Goal: Task Accomplishment & Management: Manage account settings

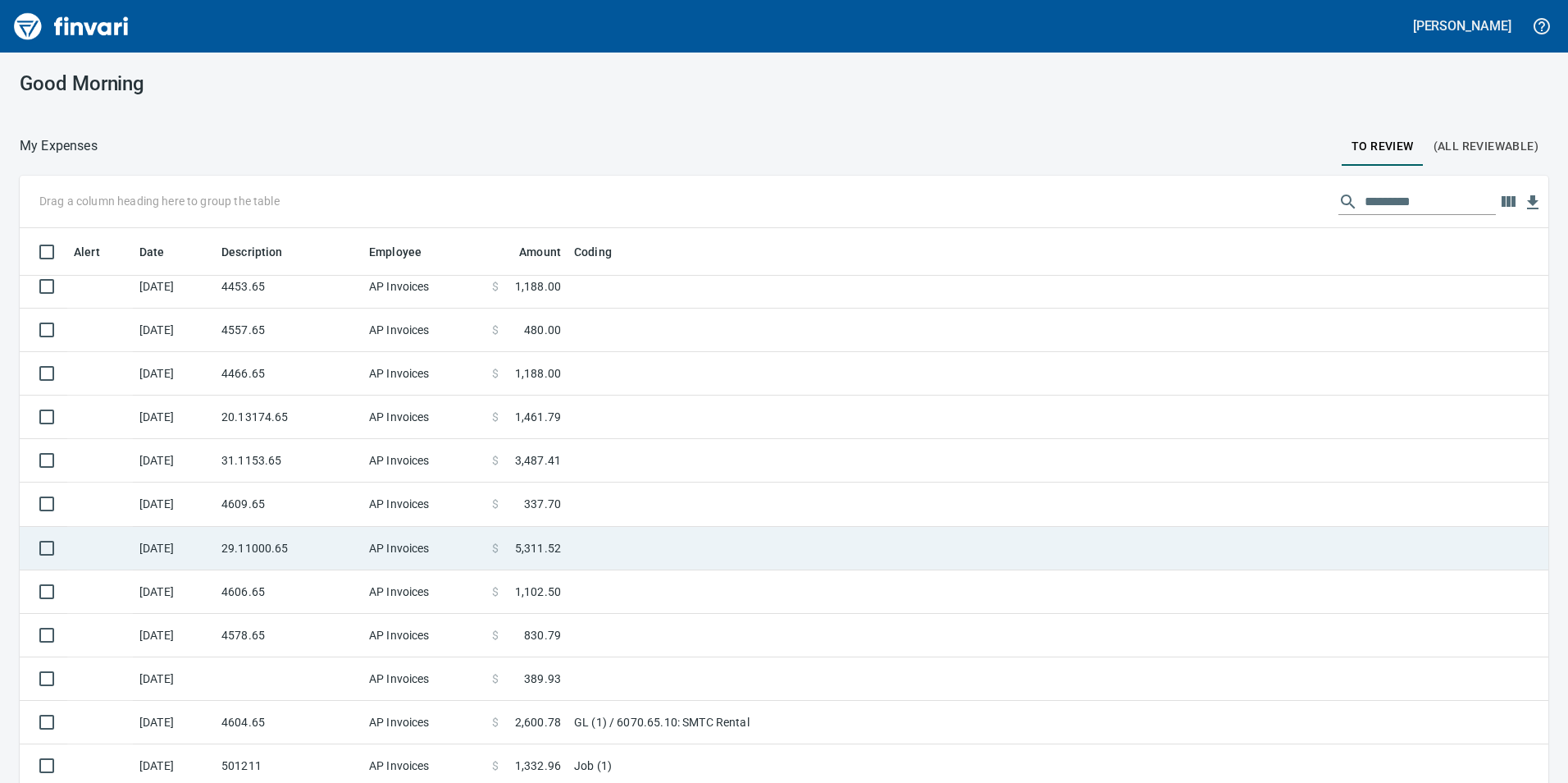
scroll to position [360, 0]
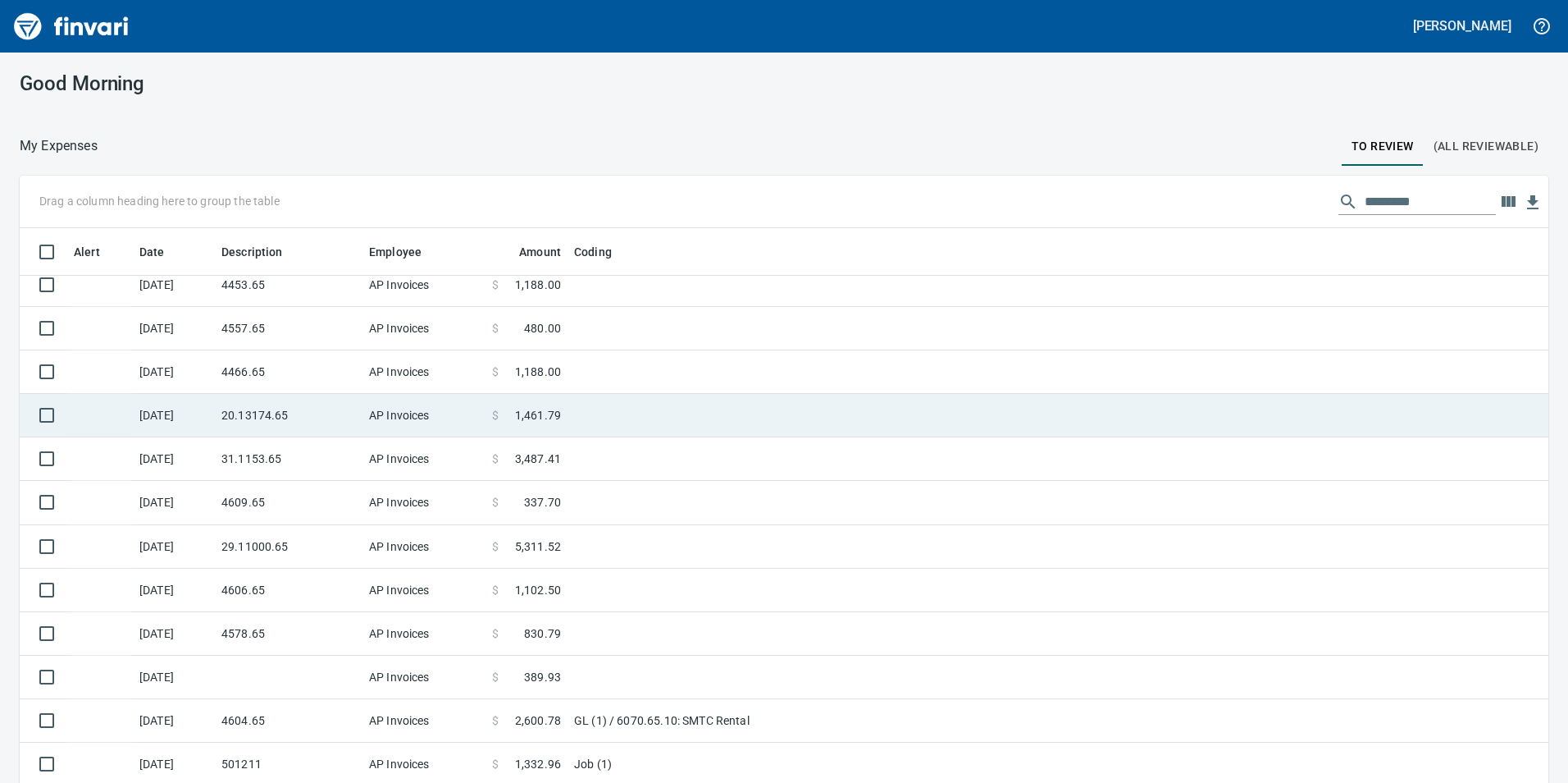
click at [304, 407] on td "20.13174.65" at bounding box center [288, 415] width 148 height 43
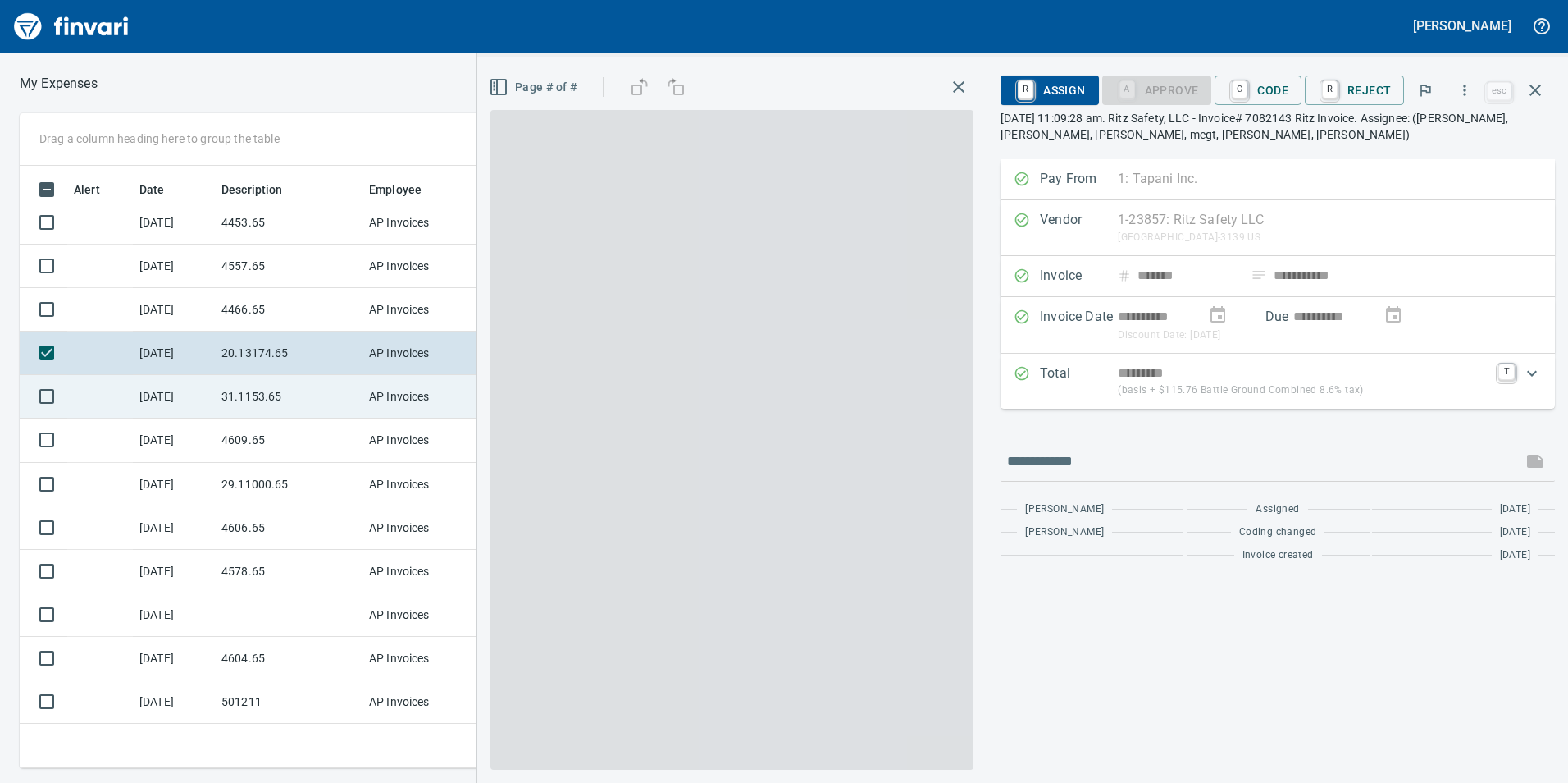
scroll to position [590, 1094]
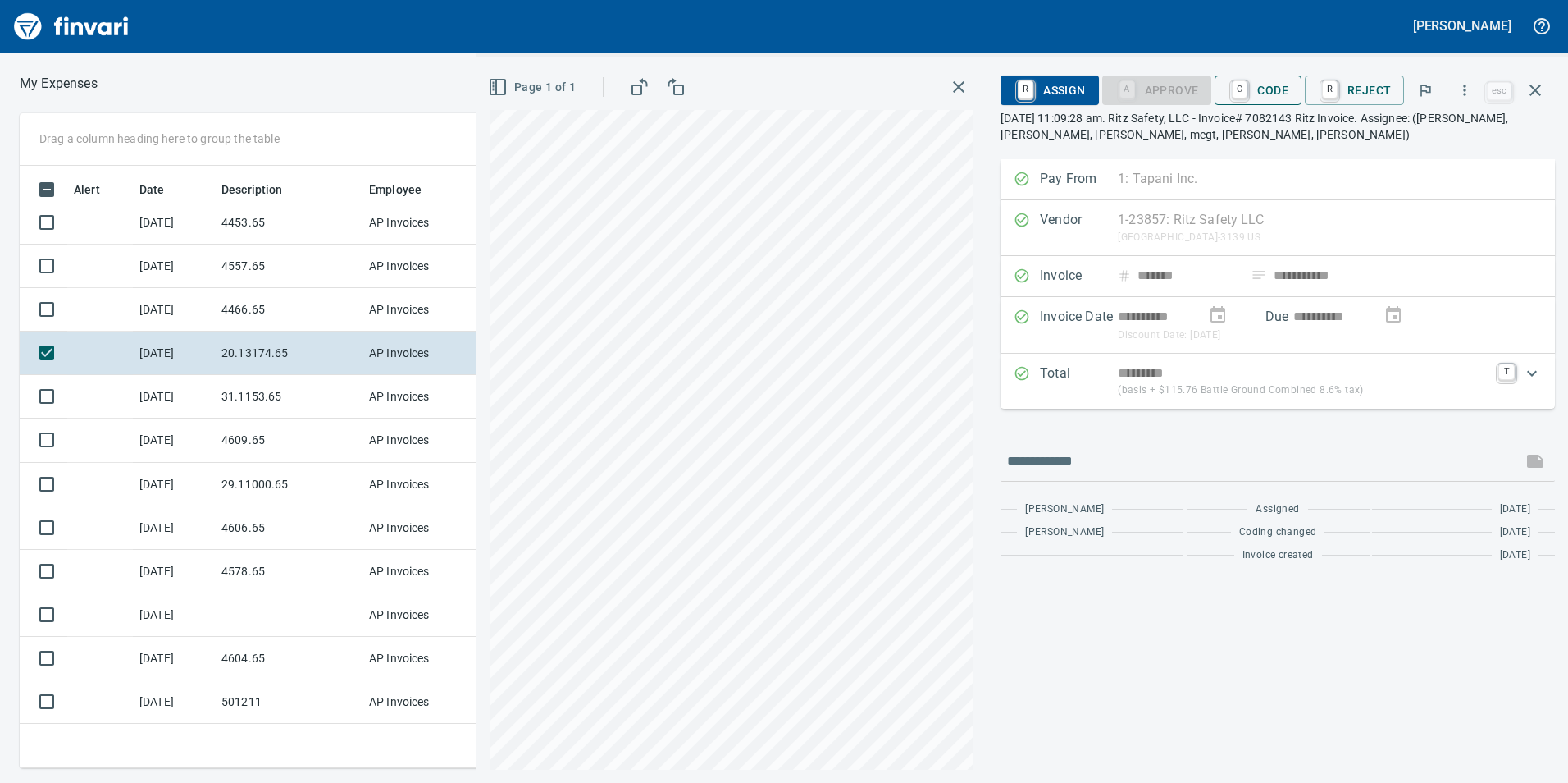
click at [1265, 98] on span "C Code" at bounding box center [1258, 90] width 60 height 28
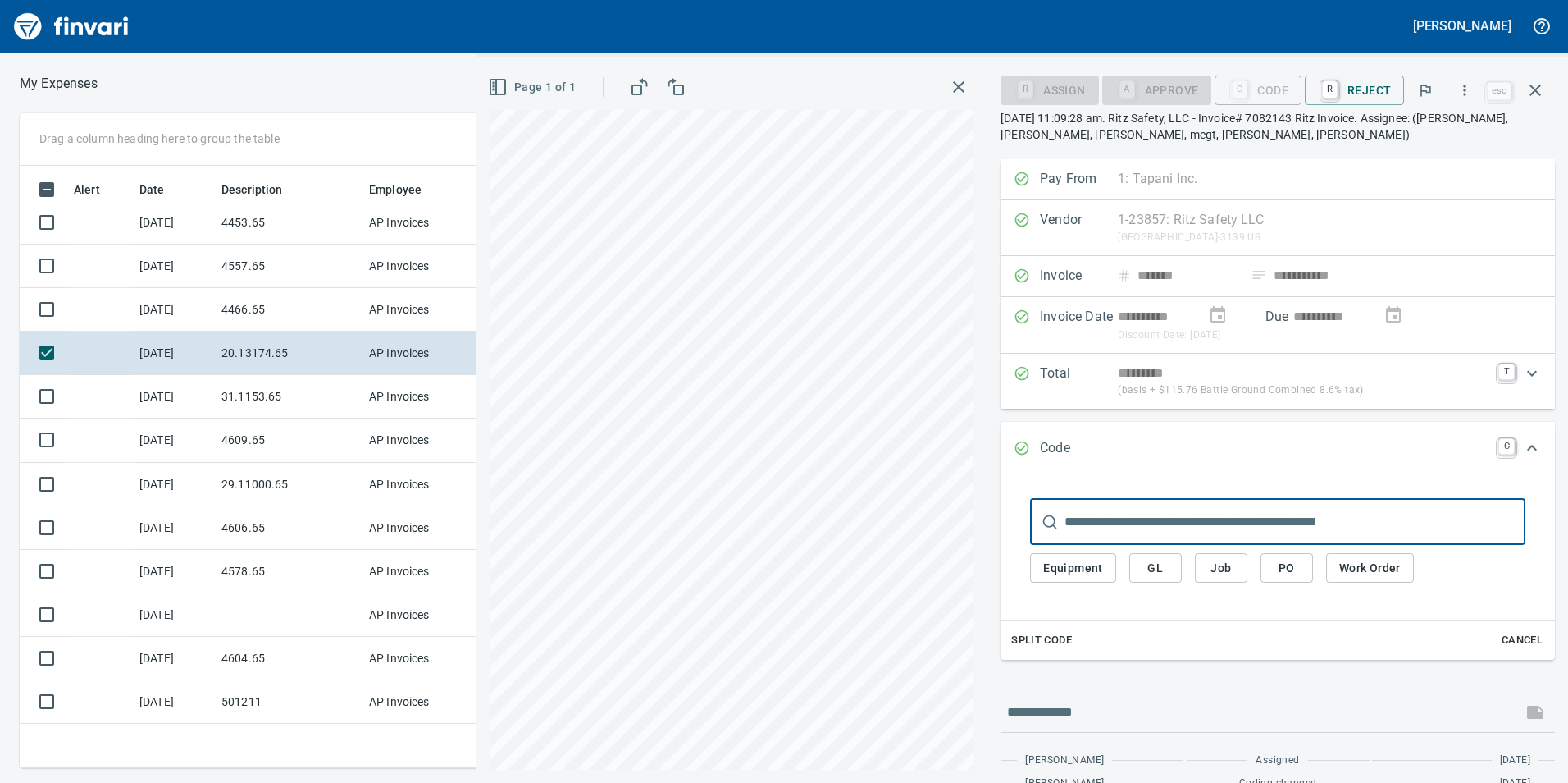
click at [1157, 574] on span "GL" at bounding box center [1156, 568] width 27 height 20
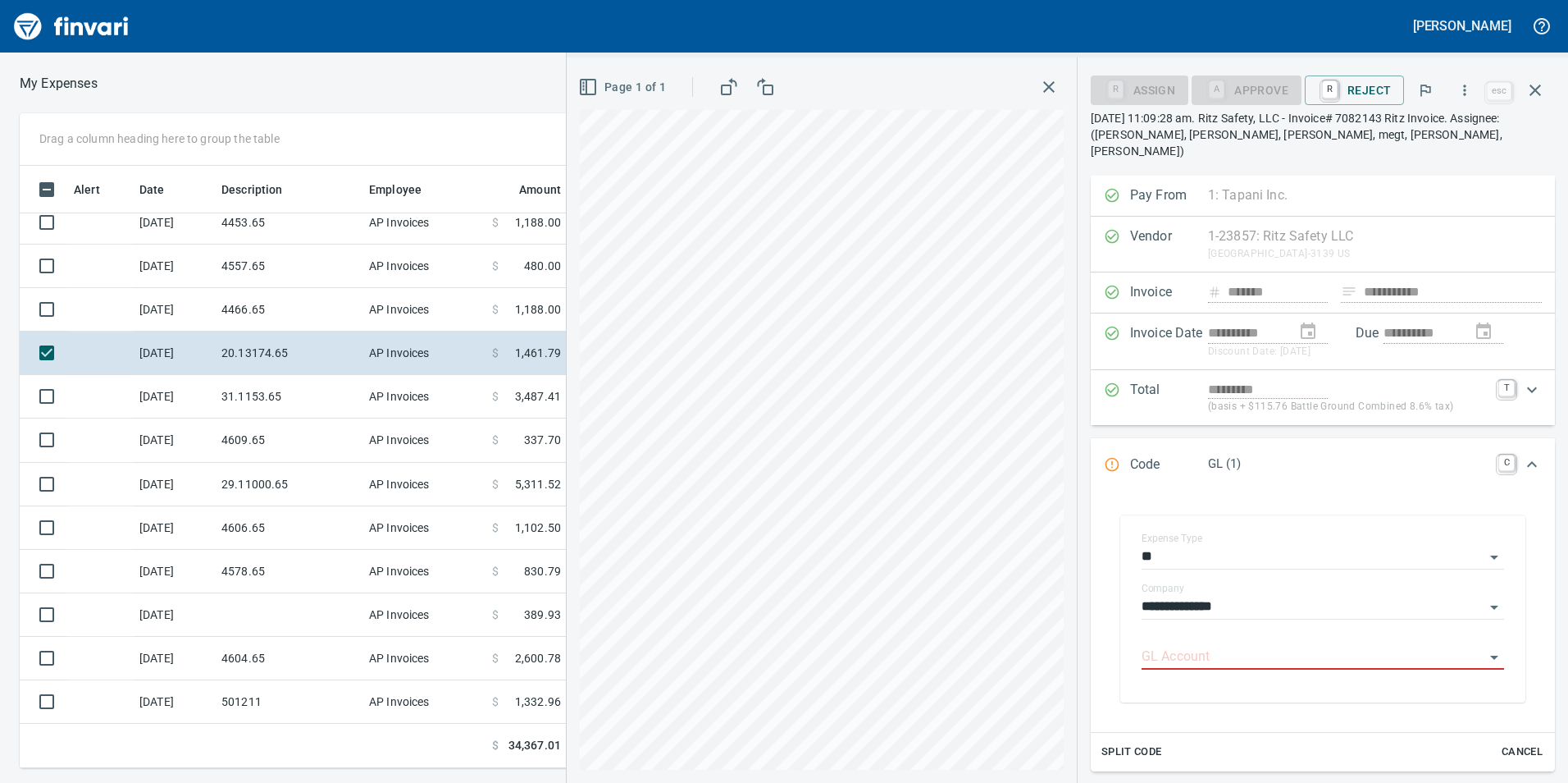
click at [1157, 583] on label "Company" at bounding box center [1163, 588] width 43 height 10
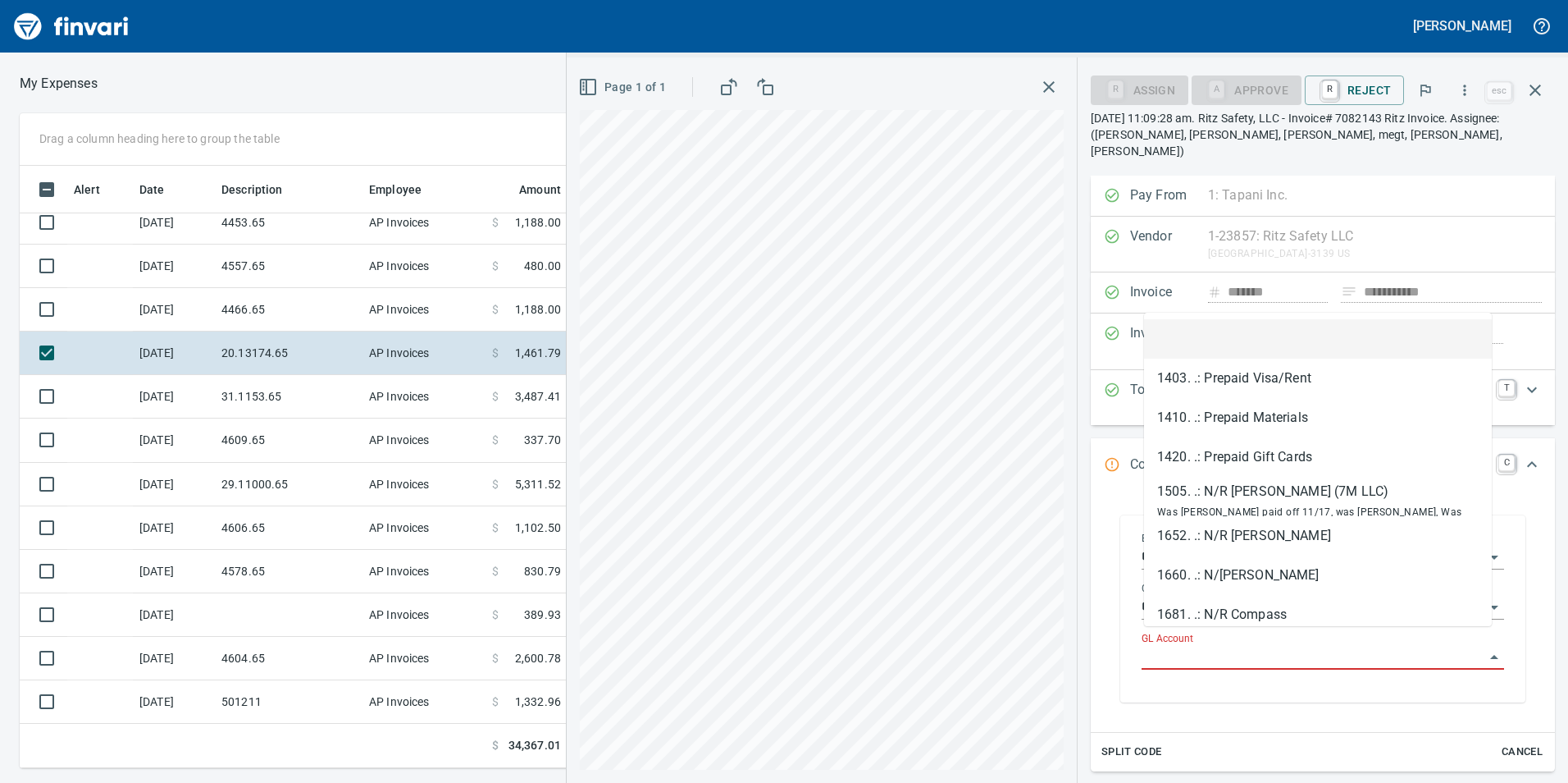
drag, startPoint x: 1186, startPoint y: 637, endPoint x: 1190, endPoint y: 647, distance: 10.8
click at [1190, 647] on input "GL Account" at bounding box center [1313, 656] width 343 height 23
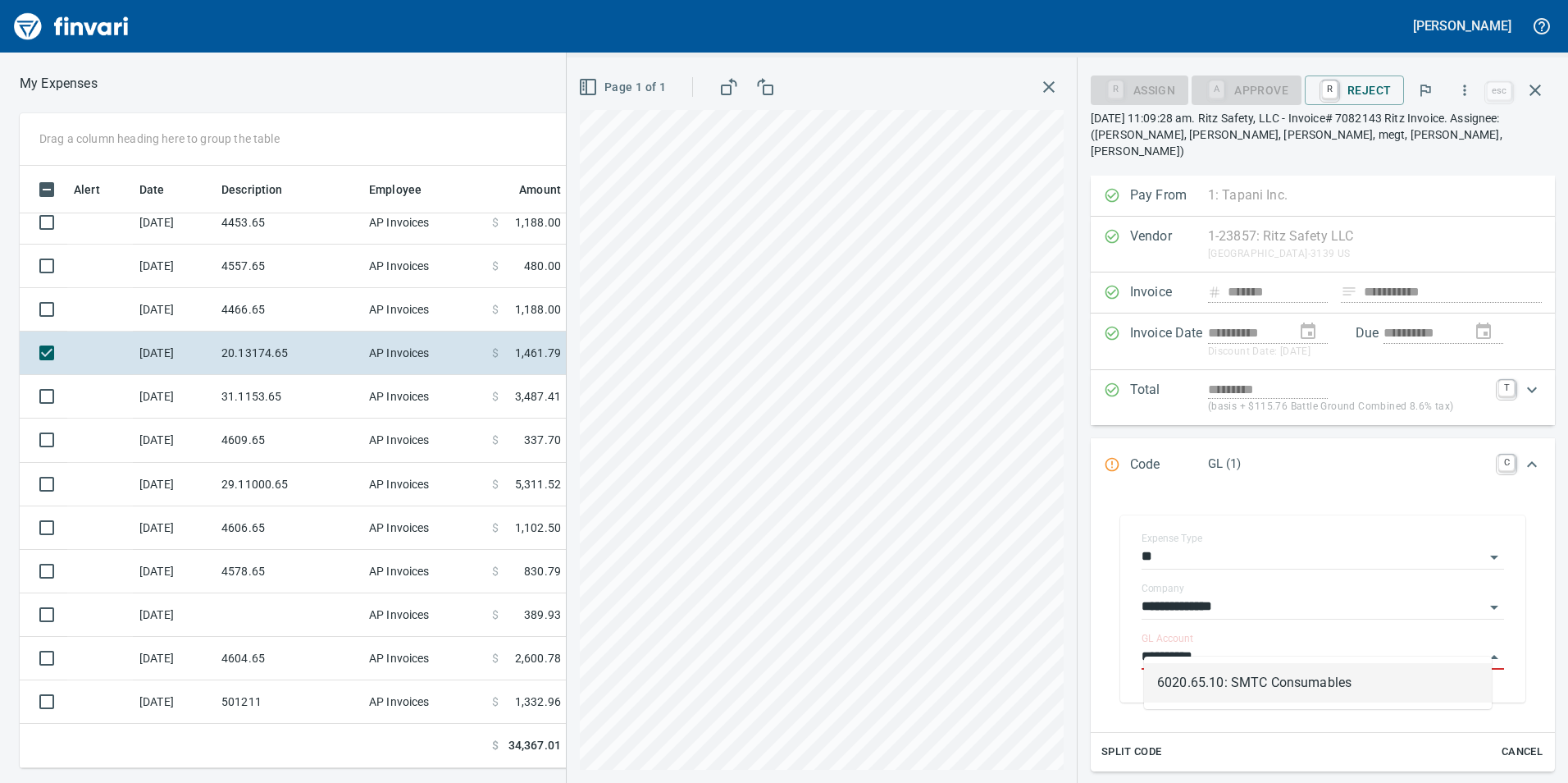
click at [1227, 668] on li "6020.65.10: SMTC Consumables" at bounding box center [1318, 682] width 347 height 39
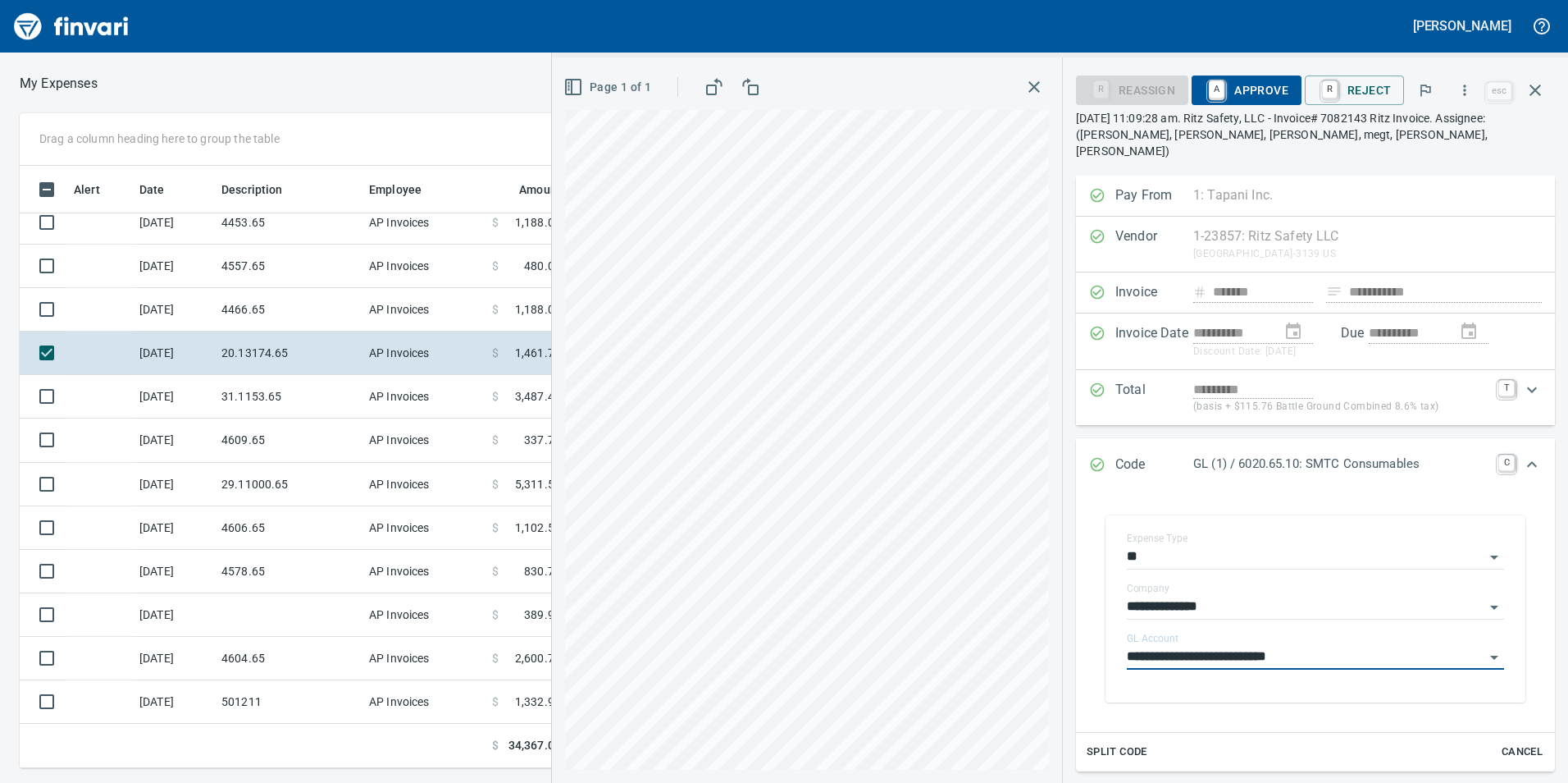
type input "**********"
click at [1264, 98] on span "A Approve" at bounding box center [1246, 90] width 83 height 28
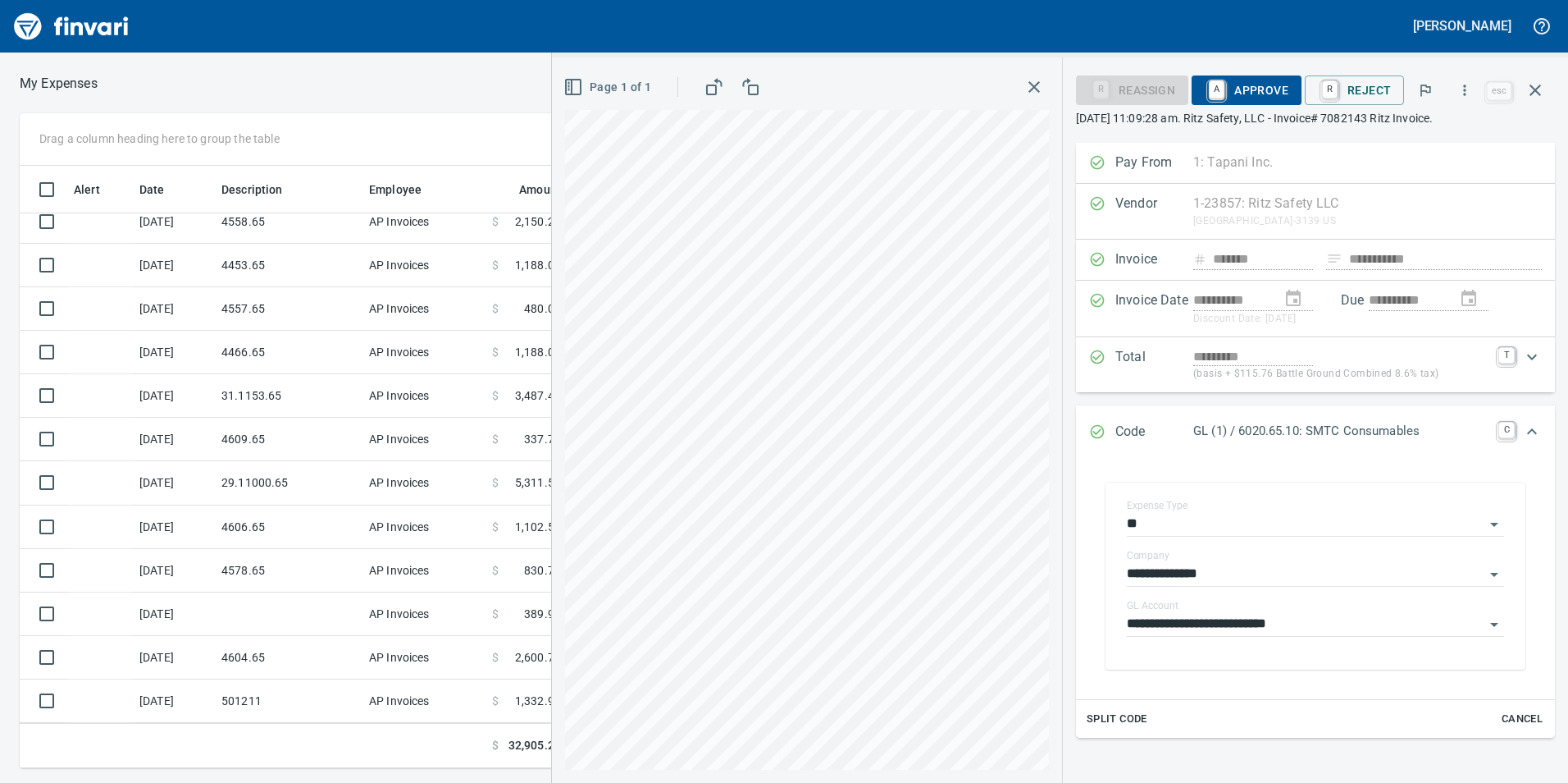
scroll to position [316, 0]
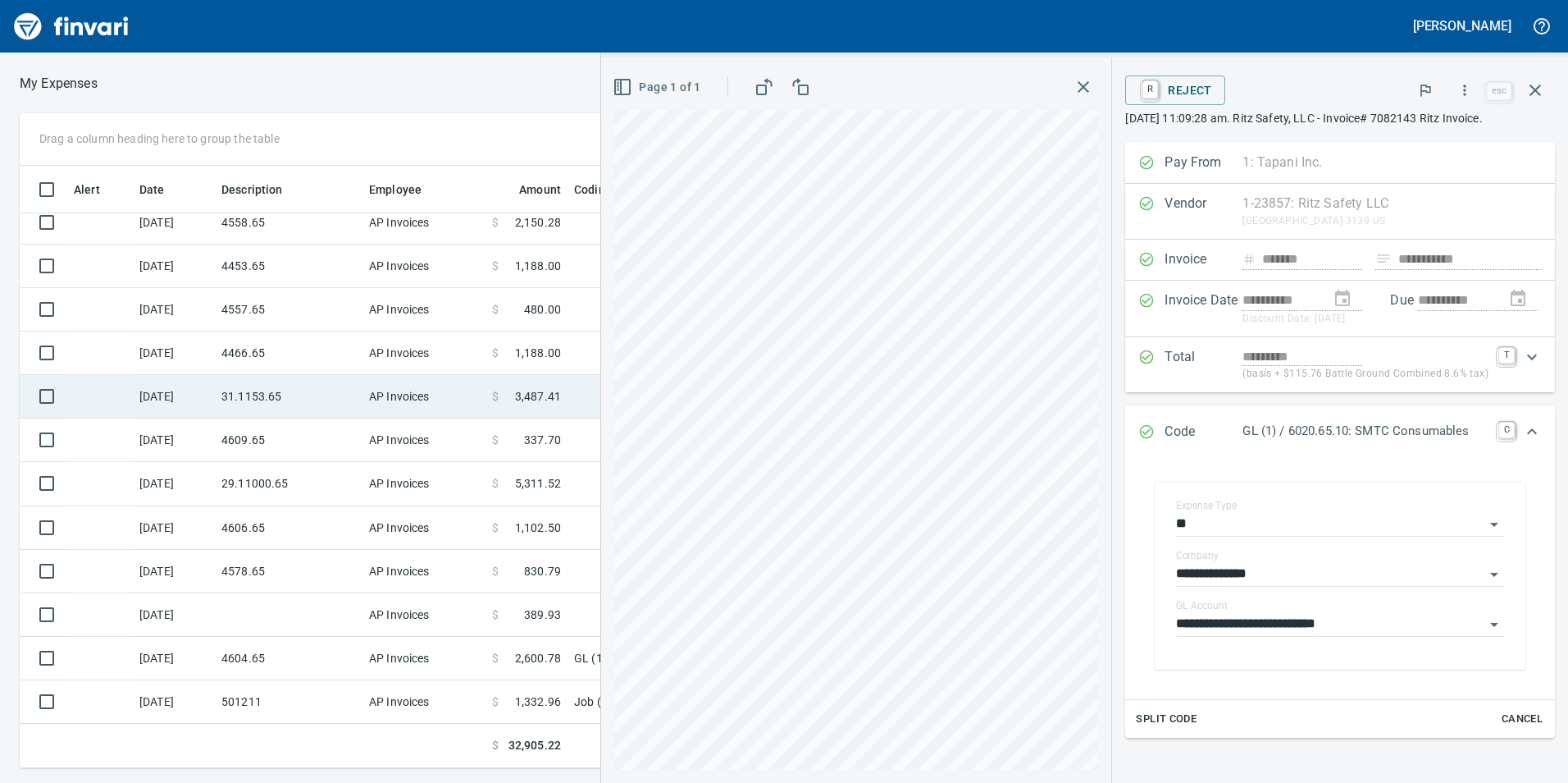
click at [261, 403] on td "31.1153.65" at bounding box center [288, 396] width 148 height 43
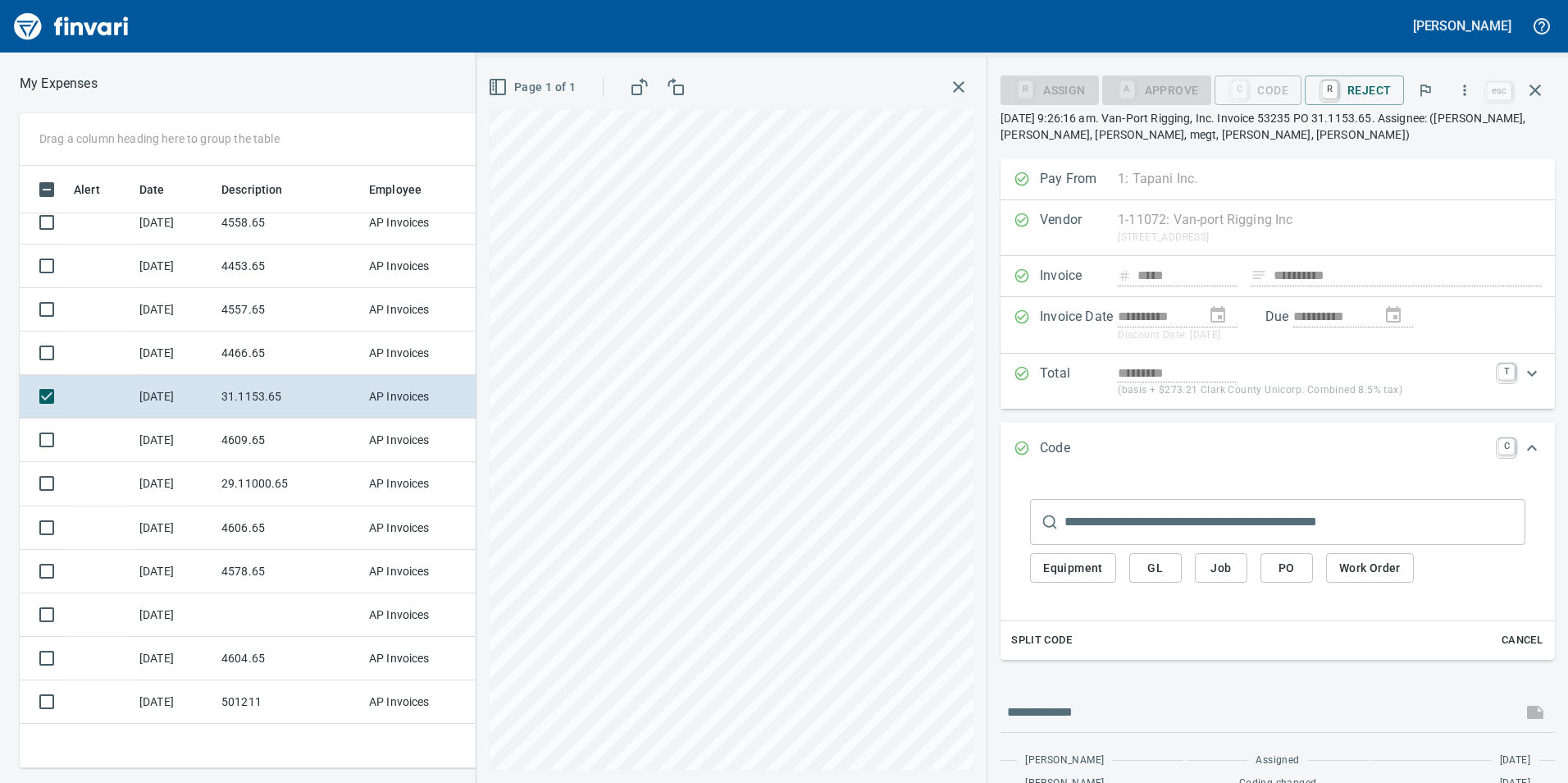
click at [1165, 565] on span "GL" at bounding box center [1156, 568] width 27 height 20
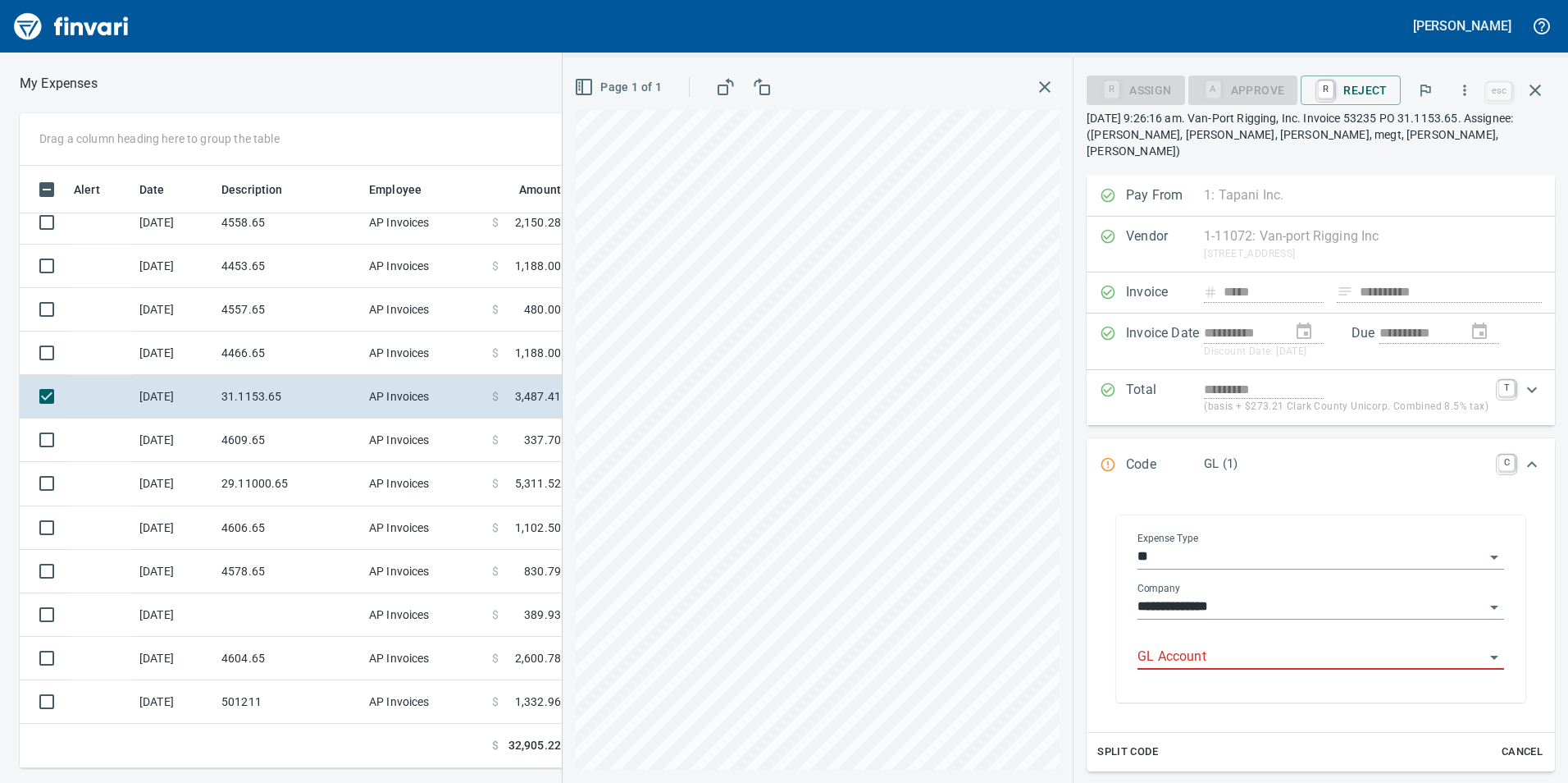
scroll to position [590, 1094]
click at [1147, 645] on input "GL Account" at bounding box center [1310, 656] width 347 height 23
click at [1192, 665] on li "6031.65.10: Rigging" at bounding box center [1311, 682] width 361 height 39
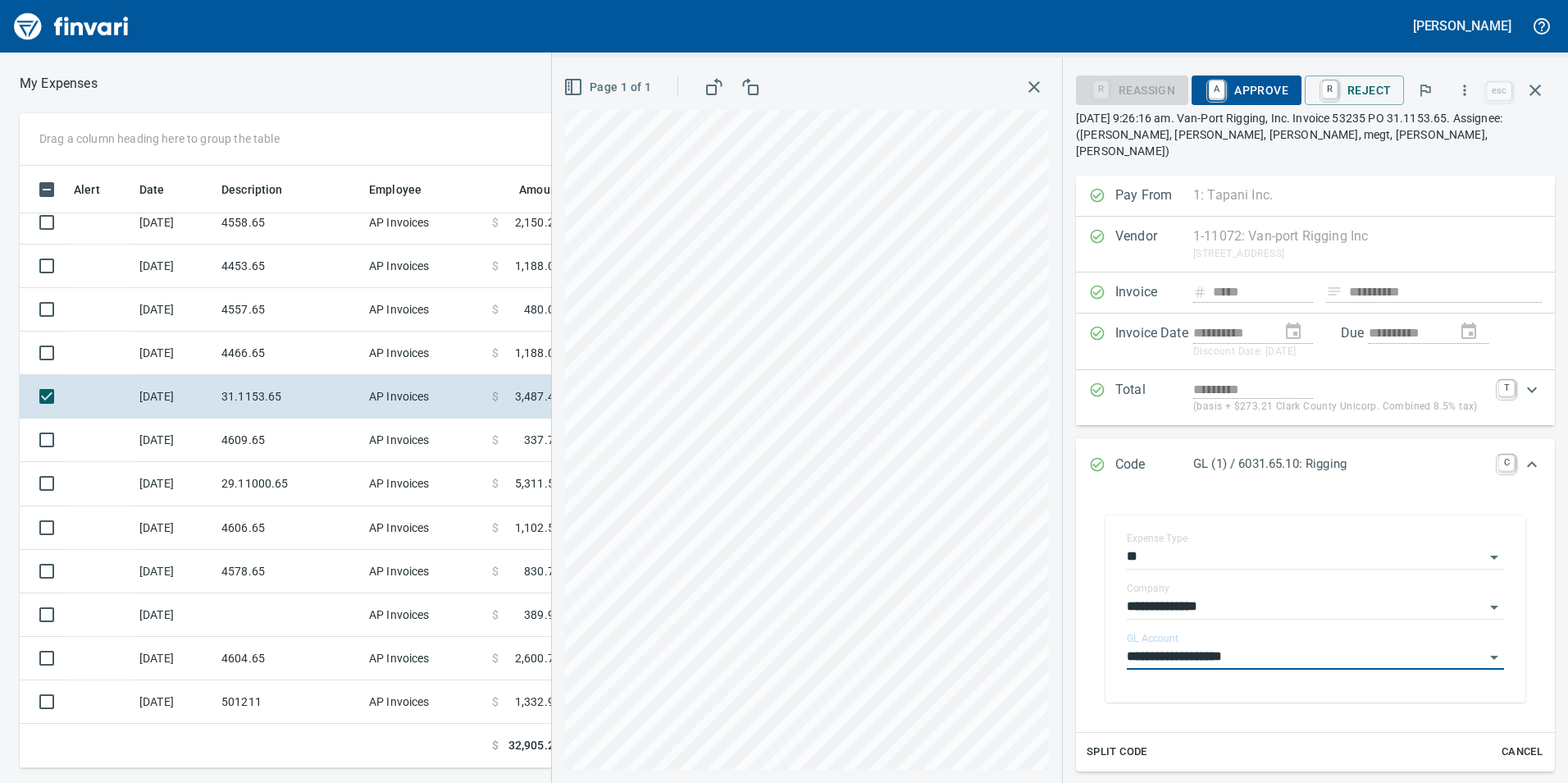
type input "**********"
click at [1238, 97] on span "A Approve" at bounding box center [1246, 90] width 83 height 28
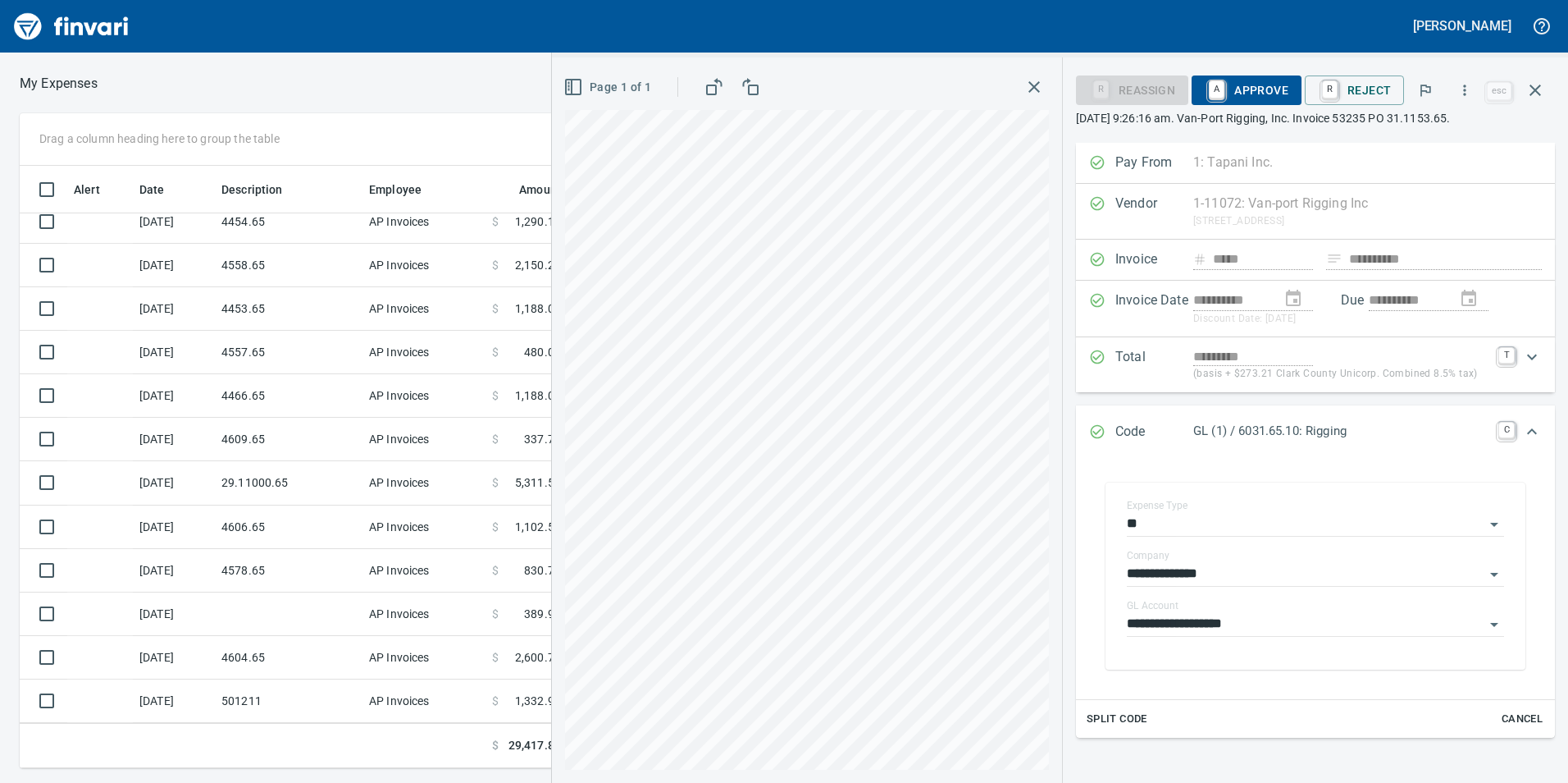
scroll to position [273, 0]
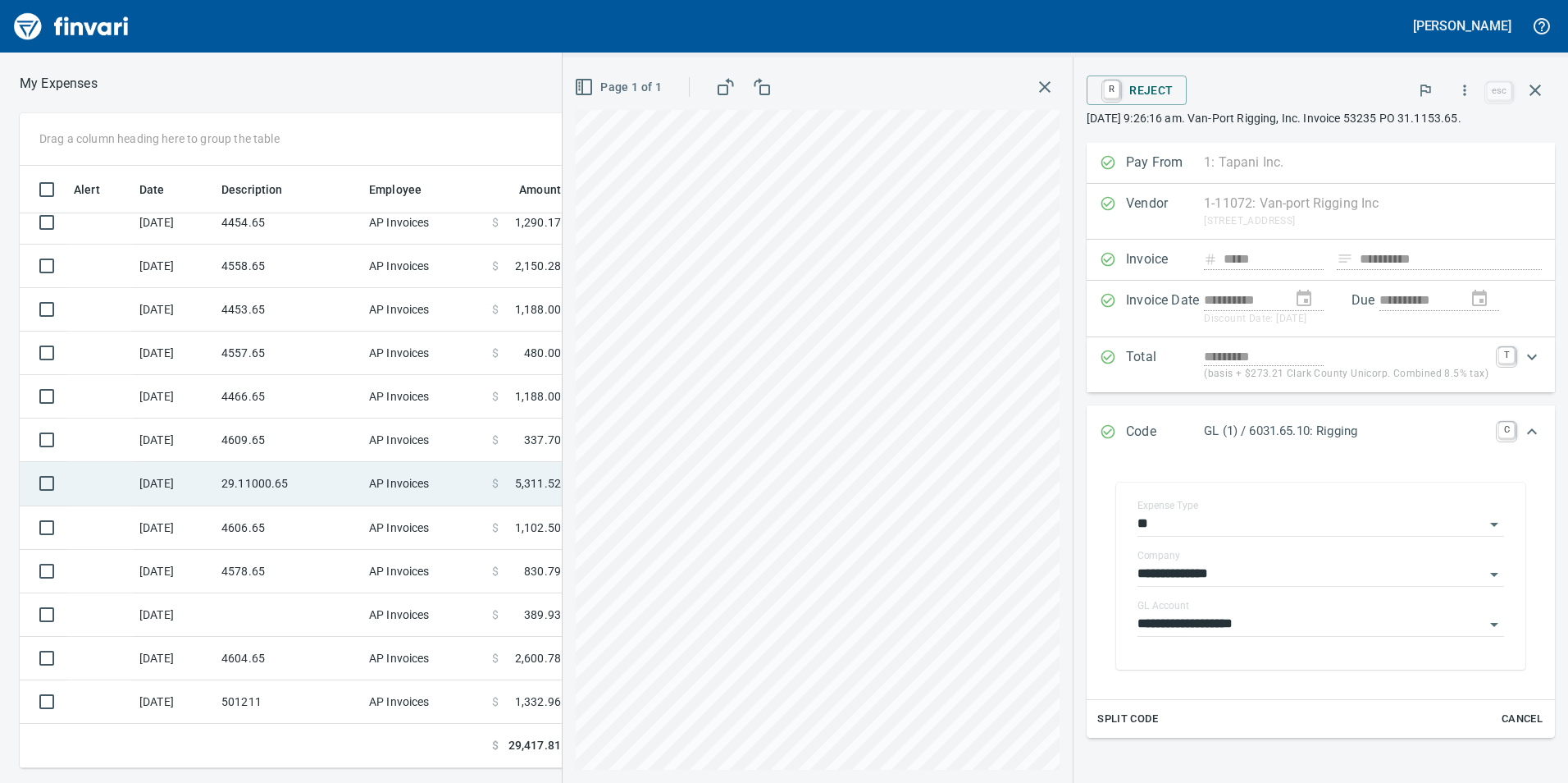
click at [281, 480] on td "29.11000.65" at bounding box center [288, 483] width 148 height 43
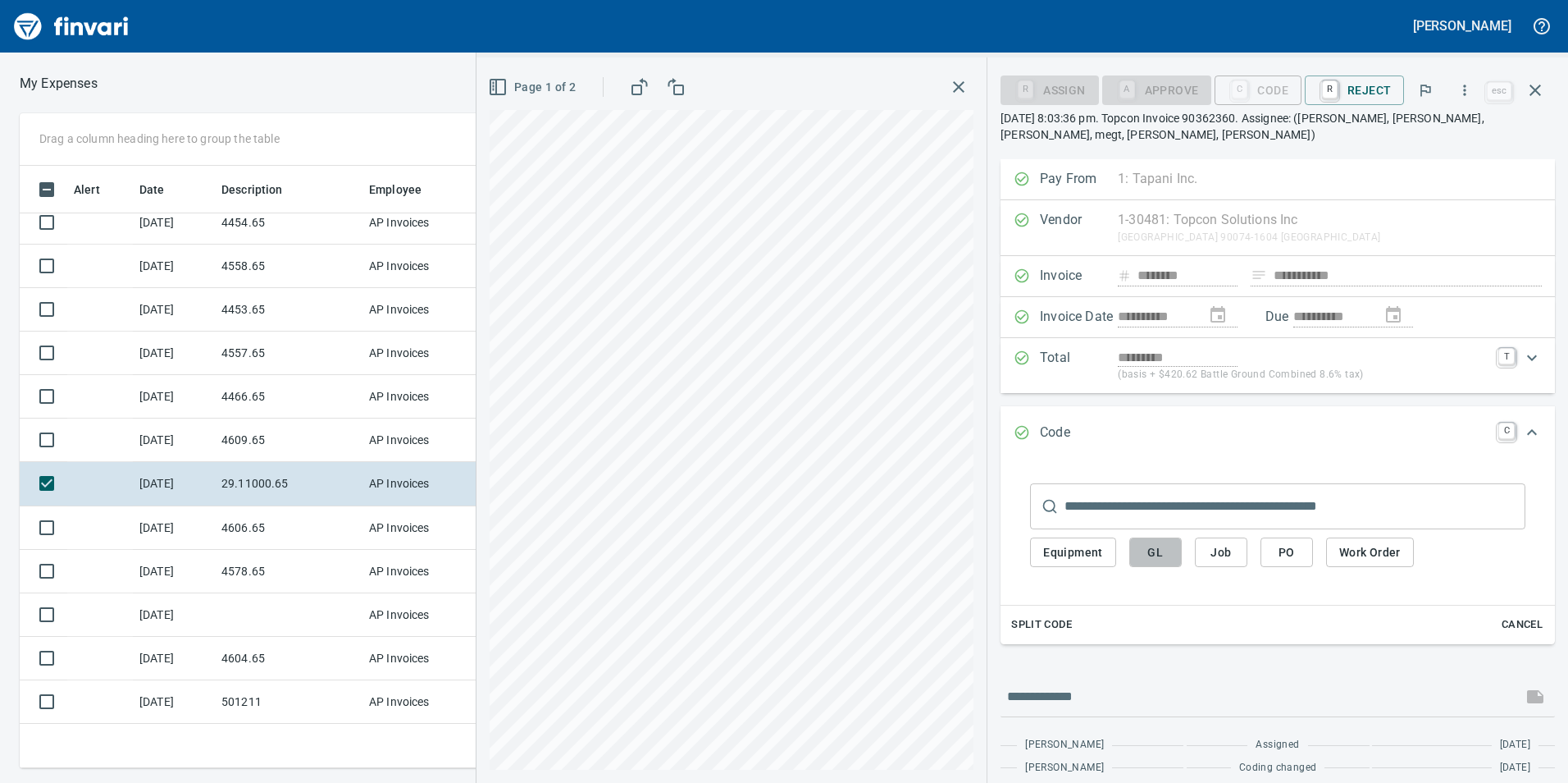
click at [1147, 554] on span "GL" at bounding box center [1156, 553] width 27 height 20
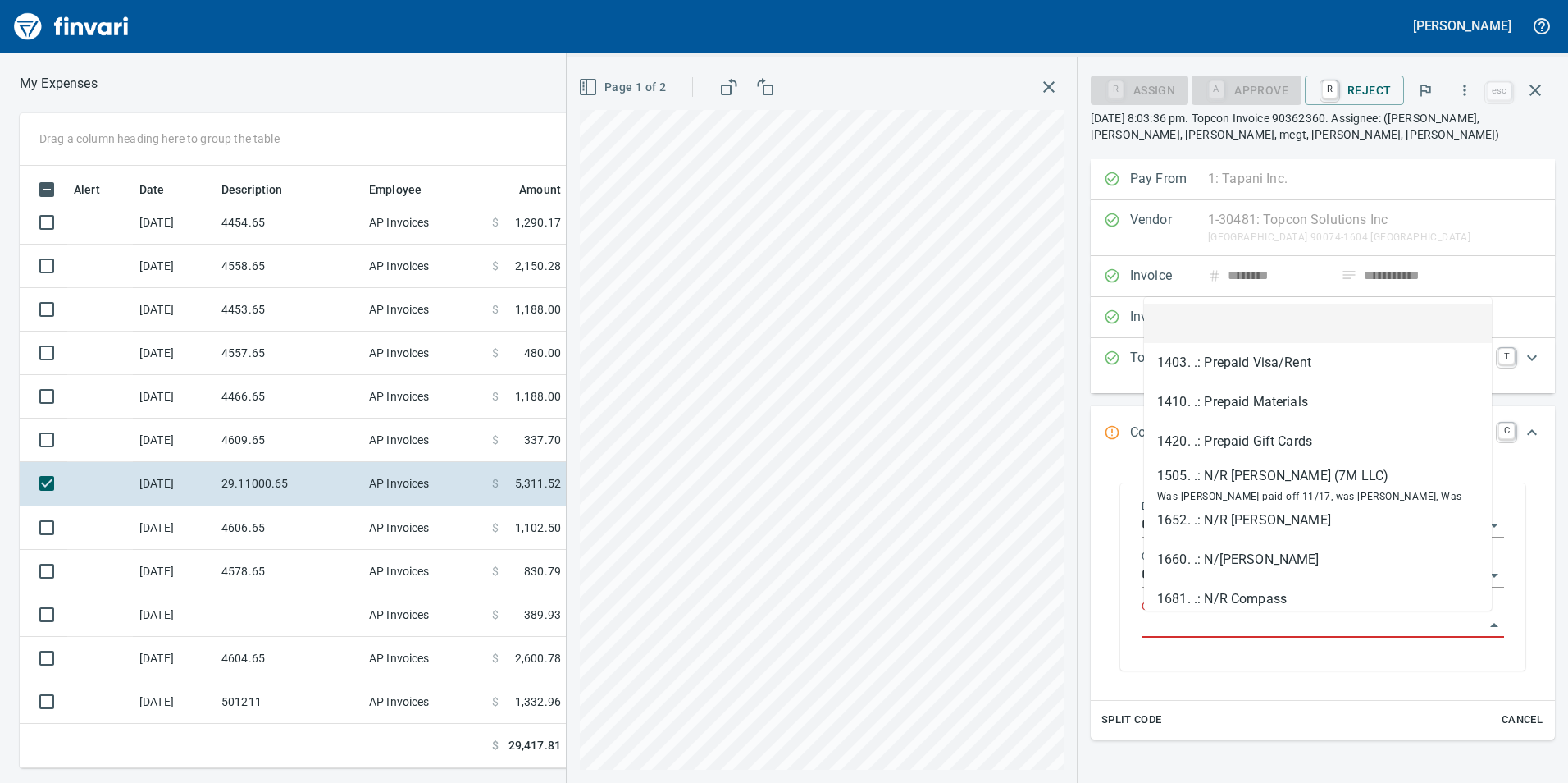
click at [1180, 614] on input "GL Account" at bounding box center [1313, 624] width 343 height 23
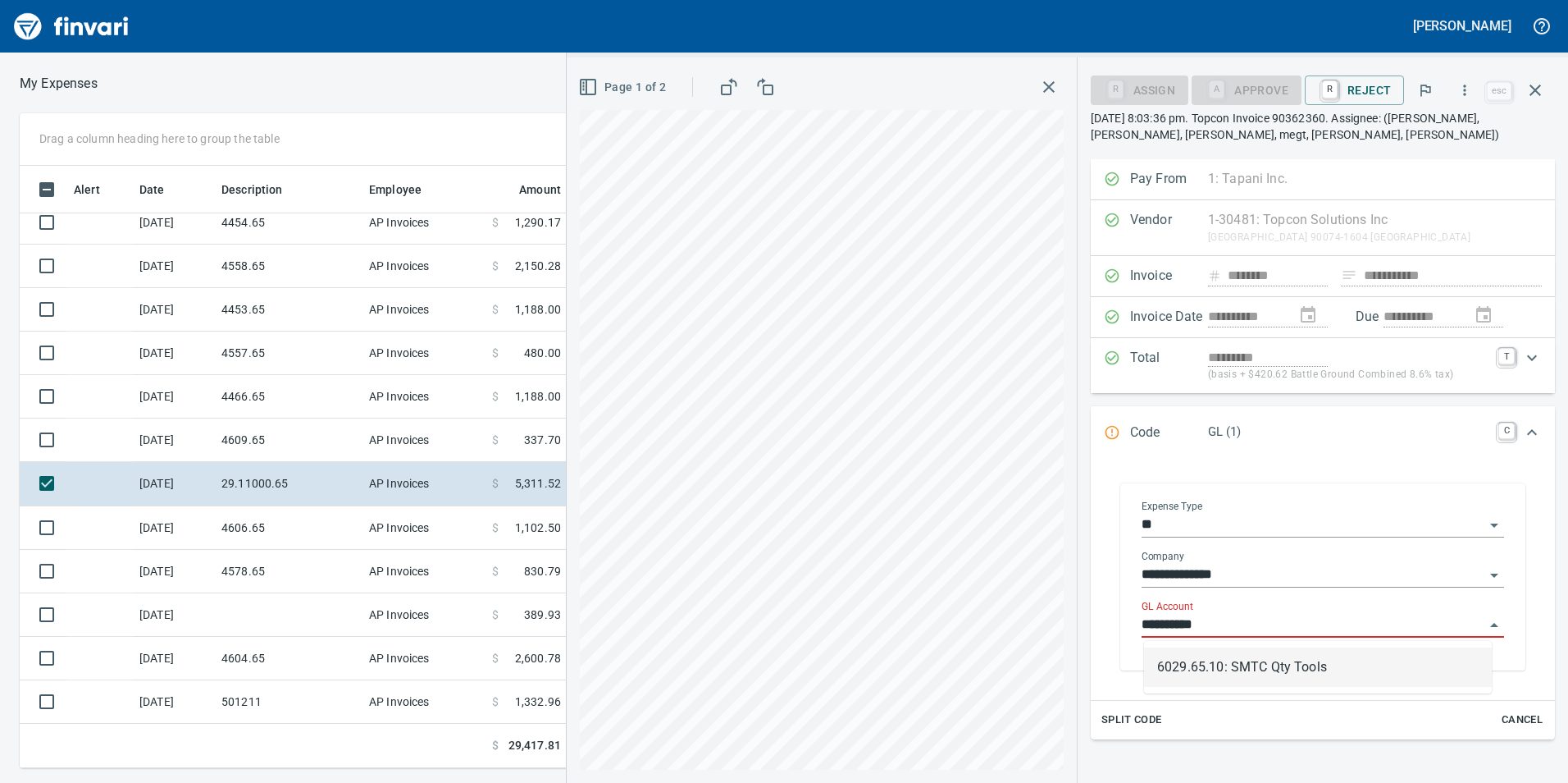
scroll to position [590, 1094]
click at [1216, 656] on li "6029.65.10: SMTC Qty Tools" at bounding box center [1318, 667] width 347 height 39
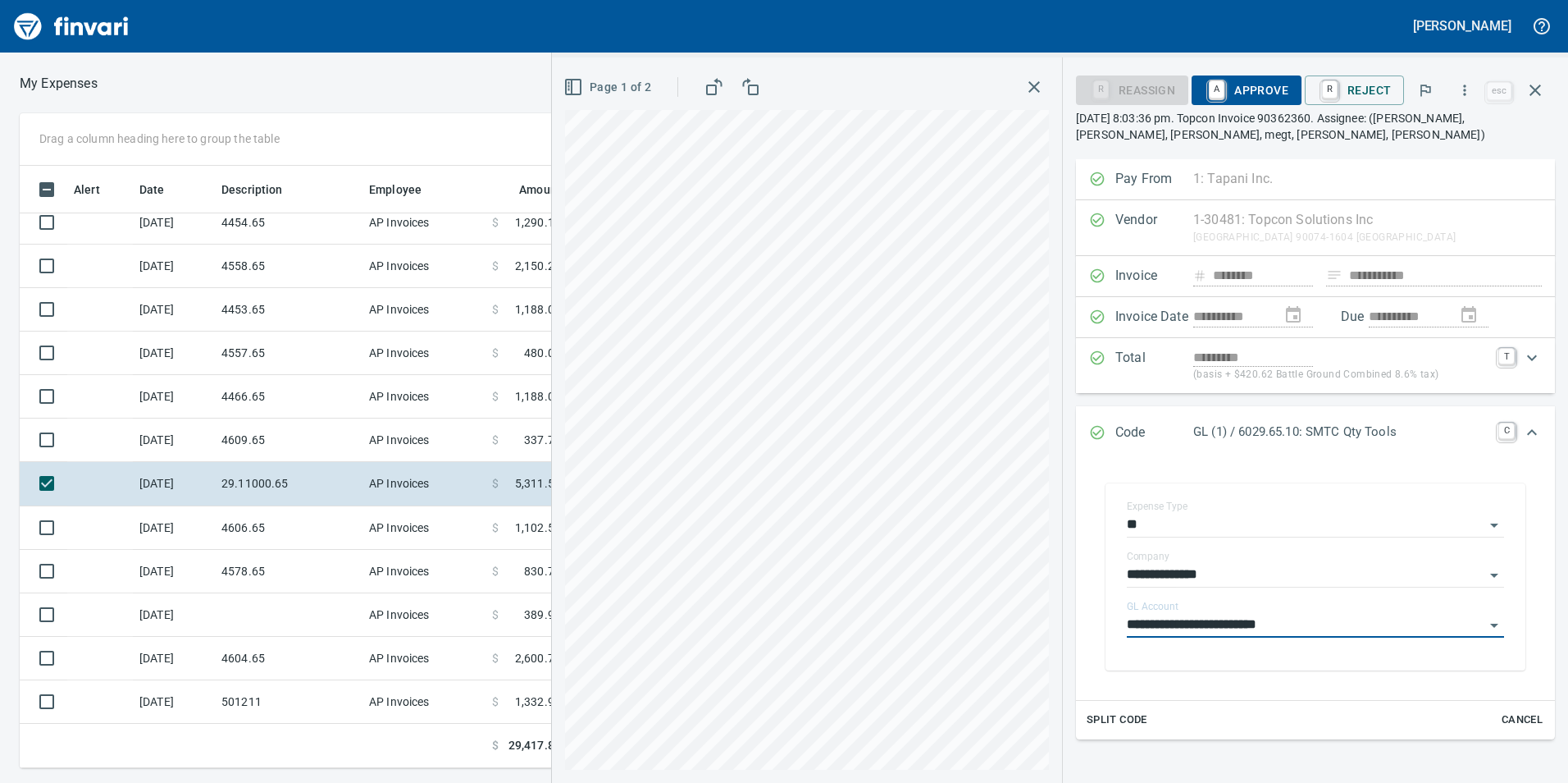
type input "**********"
click at [1261, 82] on span "A Approve" at bounding box center [1246, 90] width 83 height 28
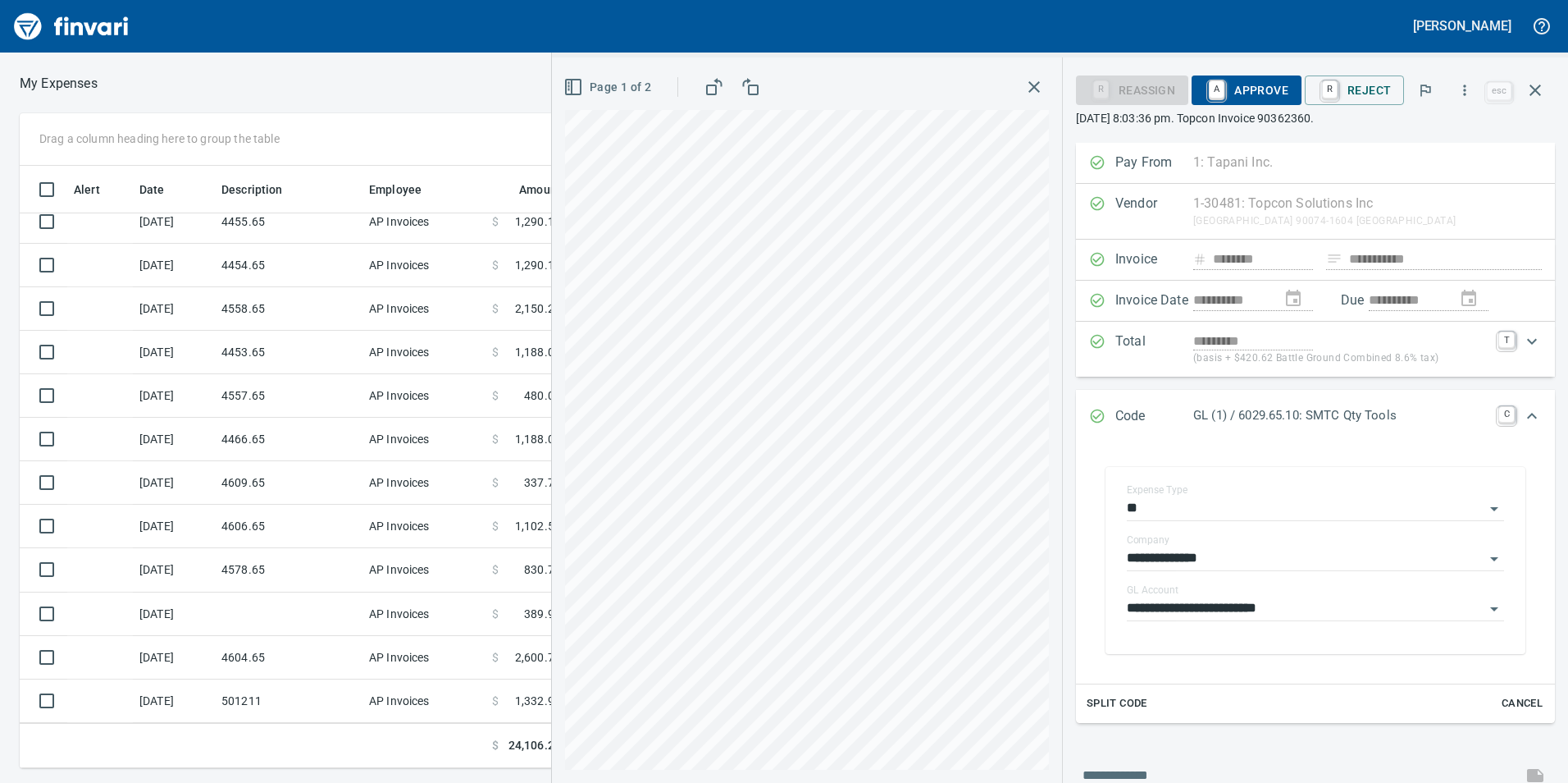
scroll to position [230, 0]
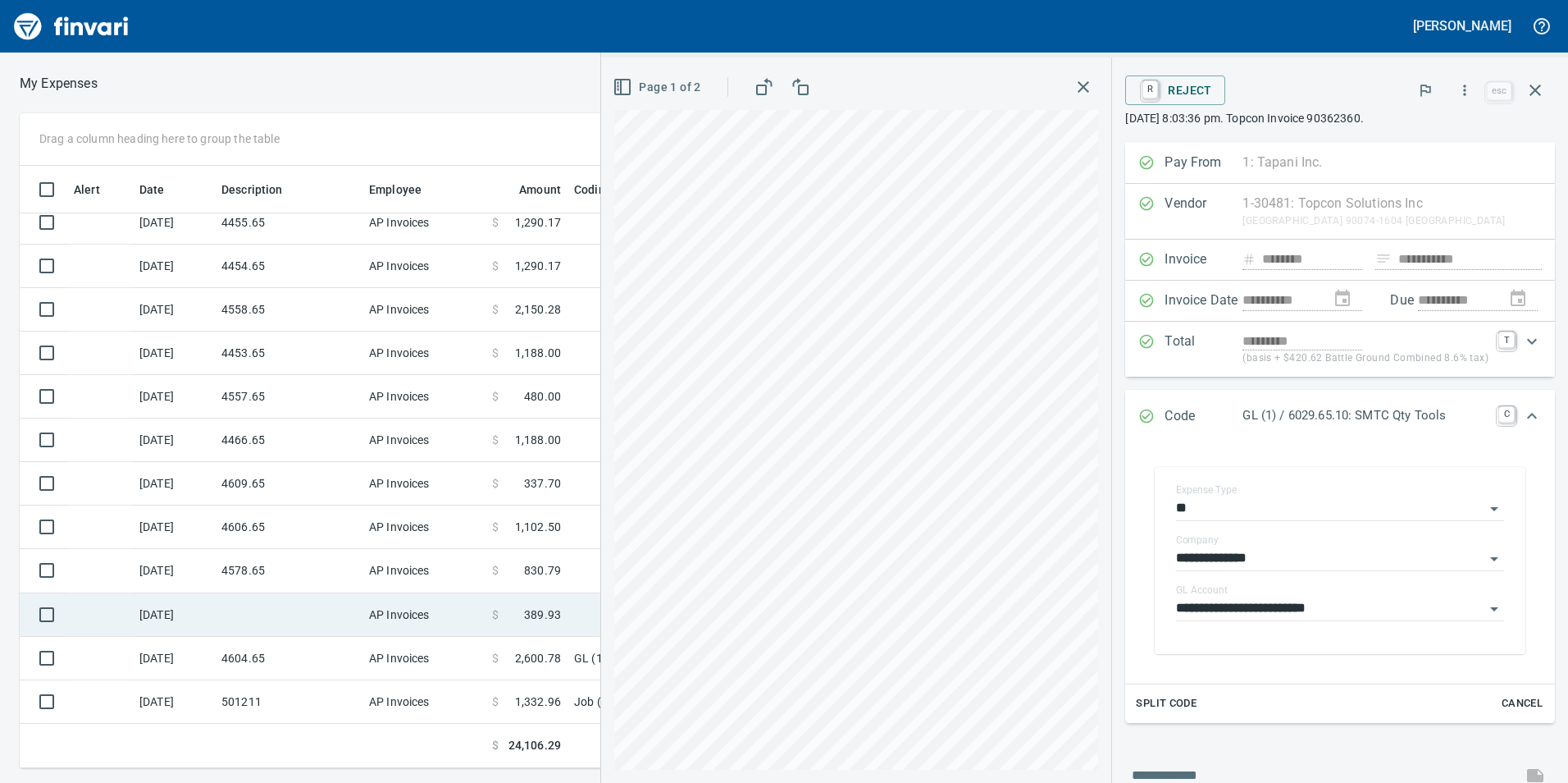
click at [301, 628] on td at bounding box center [288, 614] width 148 height 43
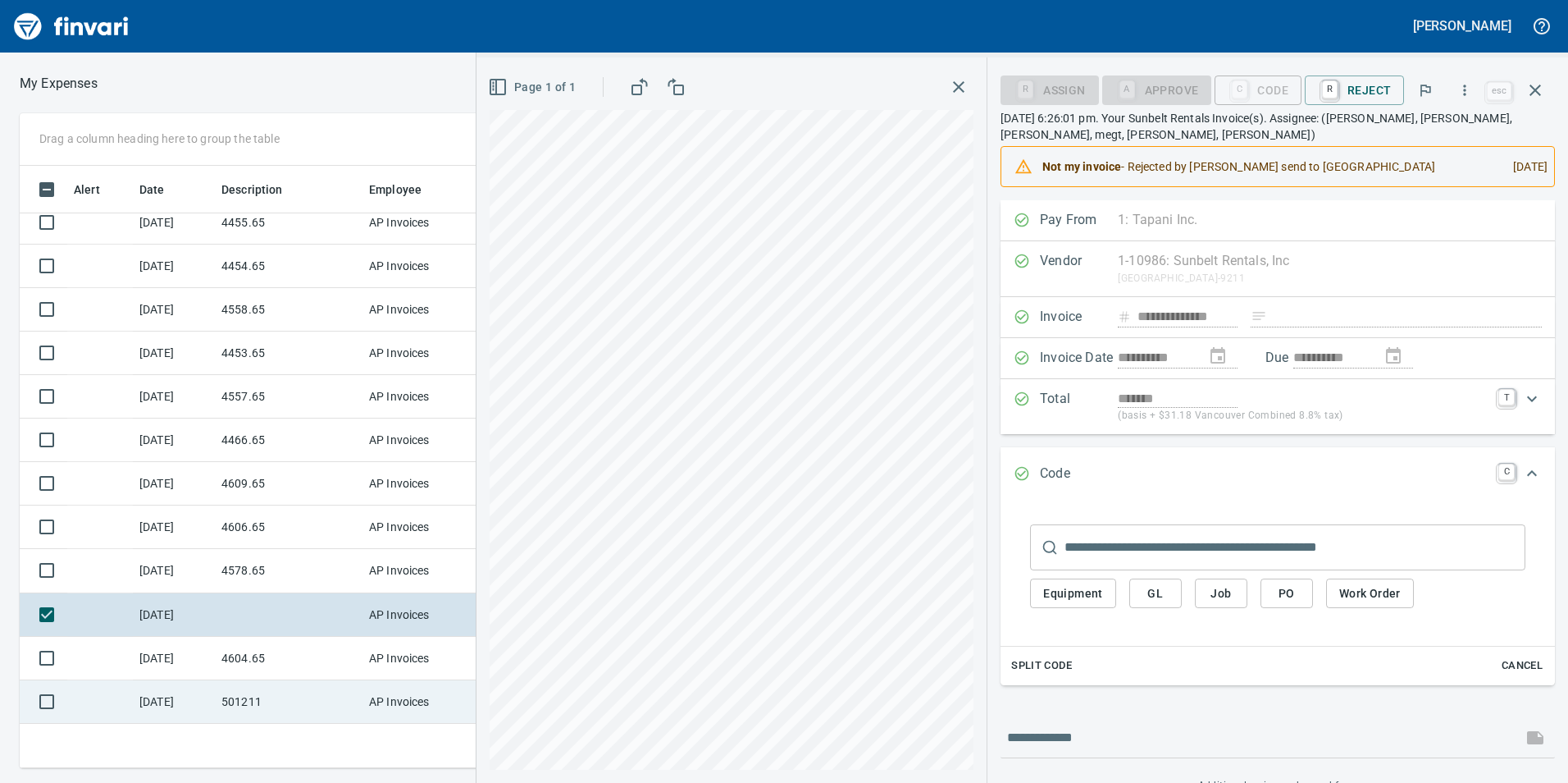
click at [269, 700] on td "501211" at bounding box center [288, 701] width 148 height 43
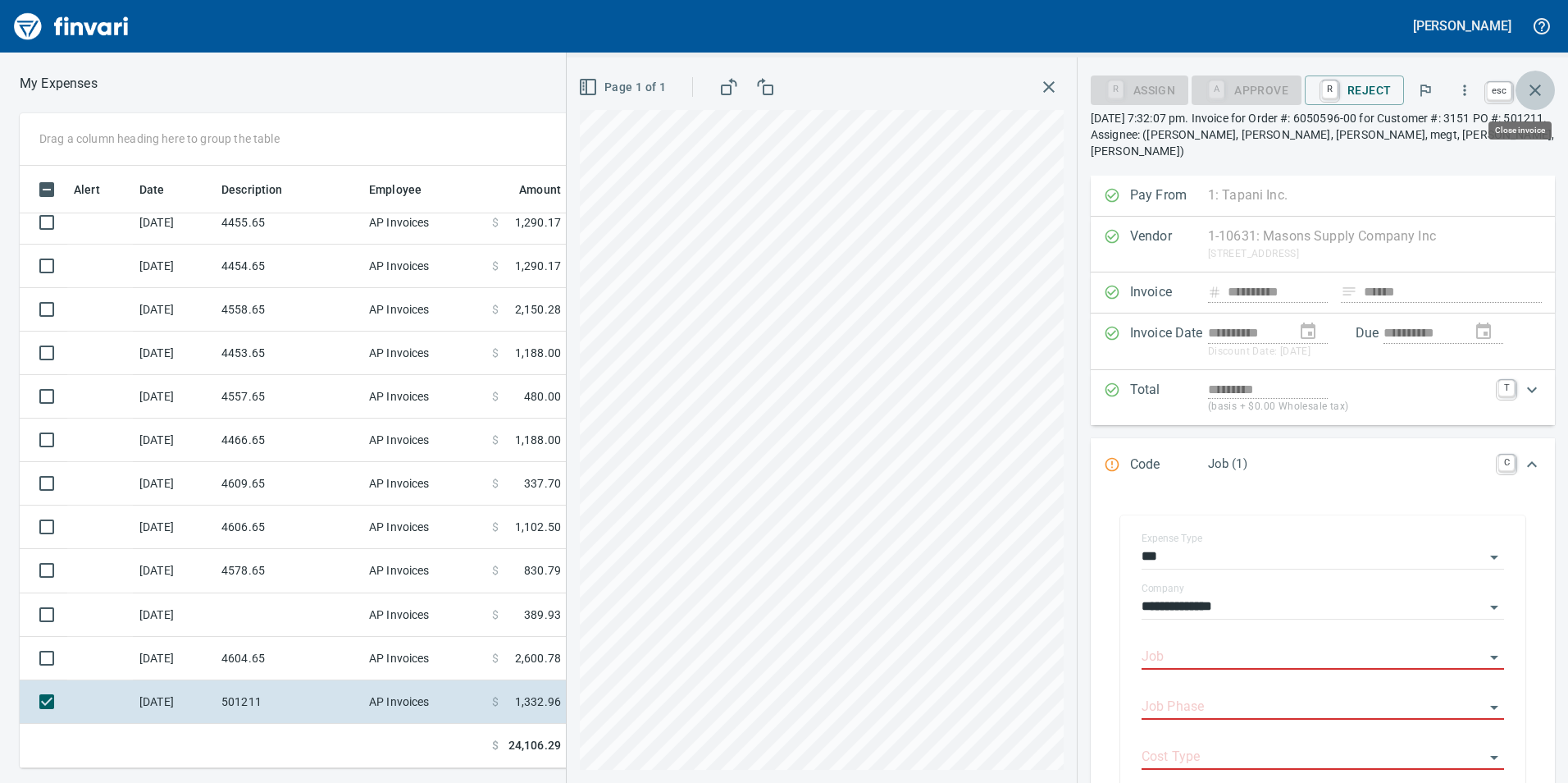
click at [1546, 93] on button "button" at bounding box center [1535, 90] width 39 height 39
